Goal: Find specific page/section: Find specific page/section

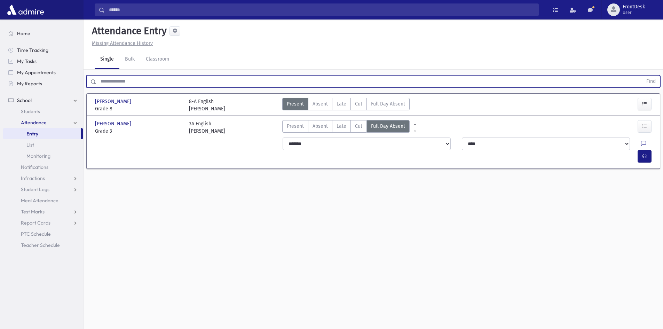
click at [39, 37] on link "Home" at bounding box center [43, 33] width 80 height 11
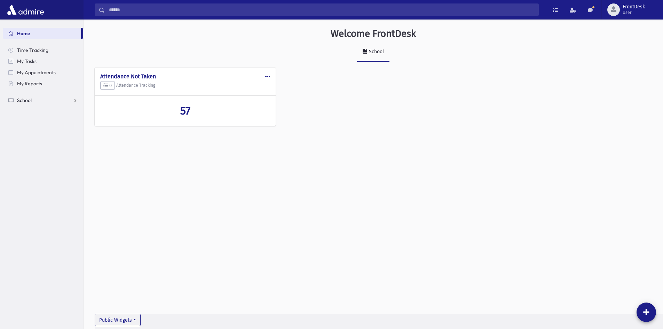
click at [39, 103] on link "School" at bounding box center [43, 100] width 80 height 11
click at [46, 121] on span "Attendance" at bounding box center [34, 122] width 26 height 6
click at [45, 147] on link "List" at bounding box center [43, 144] width 80 height 11
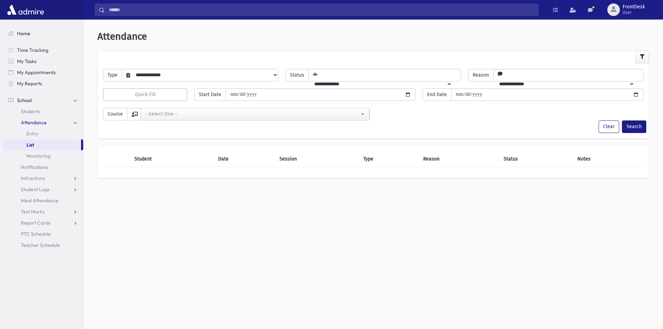
click at [32, 35] on link "Home" at bounding box center [43, 33] width 80 height 11
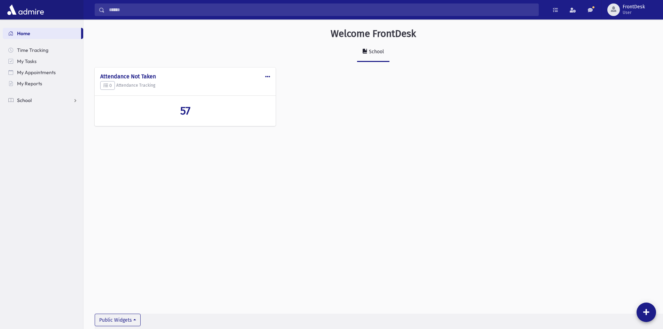
click at [25, 101] on span "School" at bounding box center [24, 100] width 15 height 6
